Goal: Task Accomplishment & Management: Use online tool/utility

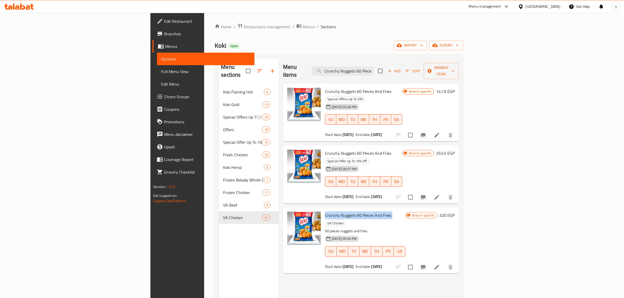
click at [336, 212] on span "Crunchy Nuggets 60 Pieces And Fries" at bounding box center [358, 216] width 66 height 8
click at [426, 265] on icon "Branch-specific-item" at bounding box center [423, 267] width 5 height 4
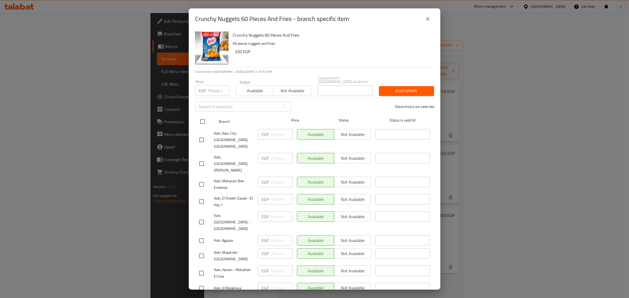
click at [206, 120] on input "checkbox" at bounding box center [202, 121] width 11 height 11
checkbox input "true"
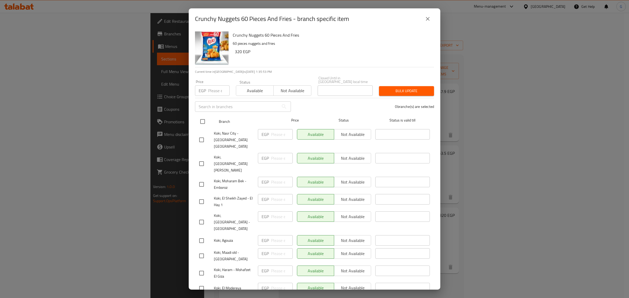
checkbox input "true"
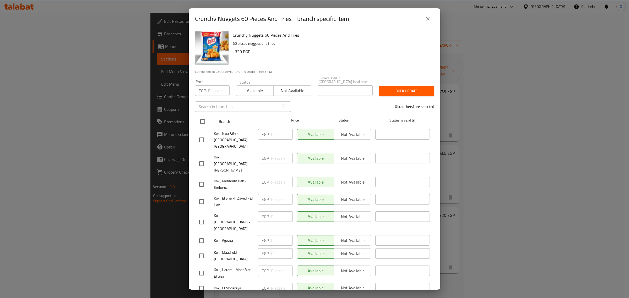
checkbox input "true"
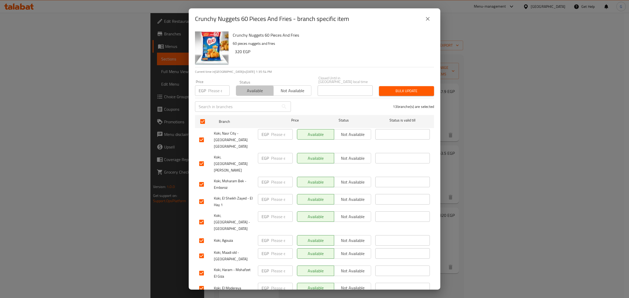
click at [250, 92] on button "Available" at bounding box center [255, 90] width 38 height 10
click at [400, 88] on span "Bulk update" at bounding box center [406, 91] width 47 height 7
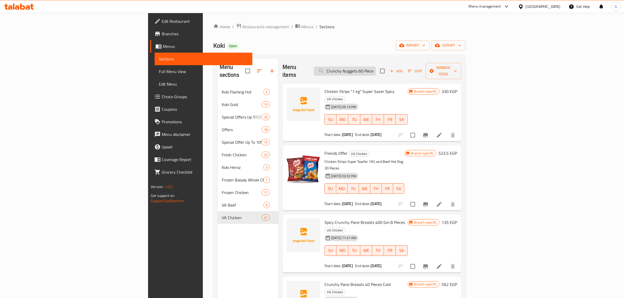
click at [376, 68] on input "Crunchy Nuggets 60 Pieces And Fries" at bounding box center [345, 71] width 62 height 9
paste input "pane 20 Pieces super tawfeer"
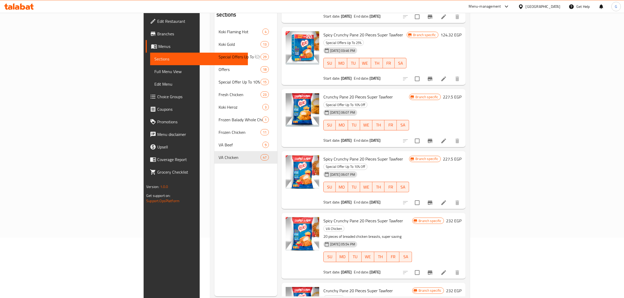
scroll to position [66, 0]
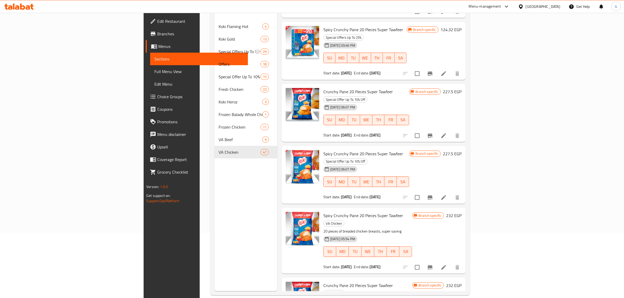
type input "Crunchy pane 20 Pi"
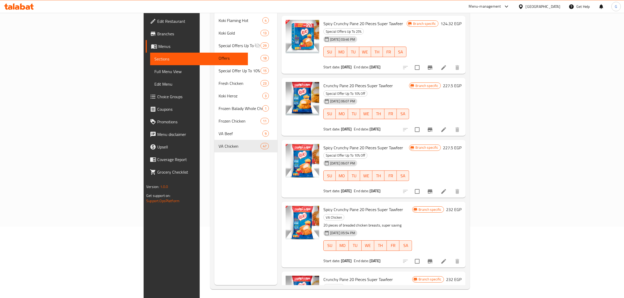
scroll to position [74, 0]
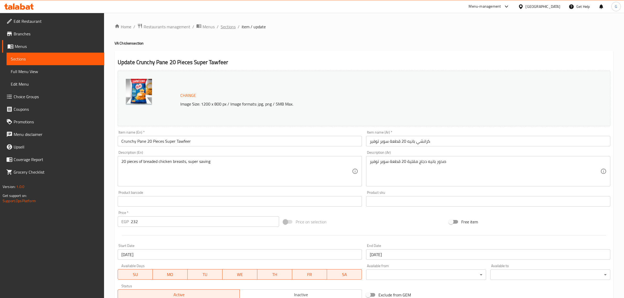
click at [227, 28] on span "Sections" at bounding box center [228, 27] width 15 height 6
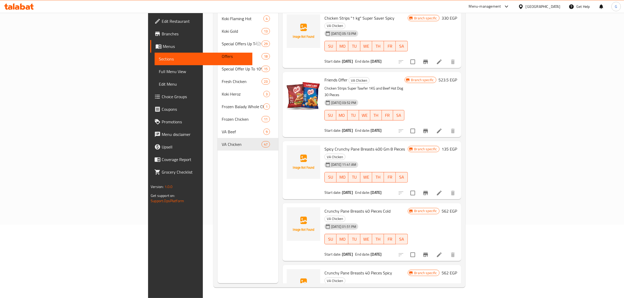
scroll to position [1503, 0]
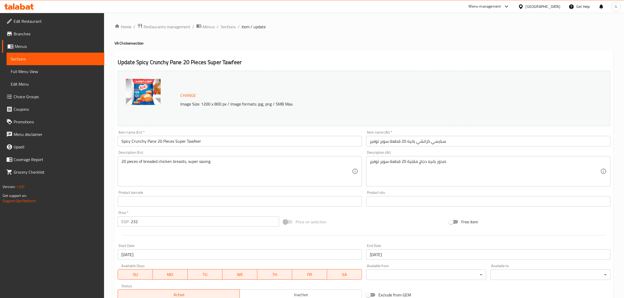
click at [184, 141] on input "Spicy Crunchy Pane 20 Pieces Super Tawfeer" at bounding box center [240, 141] width 244 height 10
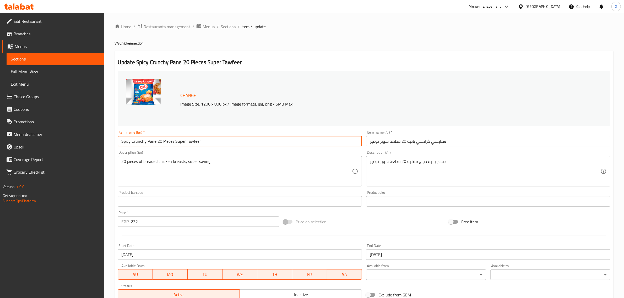
click at [184, 141] on input "Spicy Crunchy Pane 20 Pieces Super Tawfeer" at bounding box center [240, 141] width 244 height 10
